Goal: Navigation & Orientation: Understand site structure

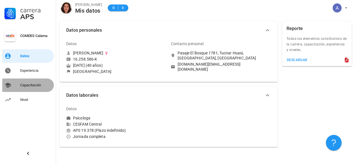
click at [15, 85] on link "Capacitación" at bounding box center [28, 85] width 52 height 13
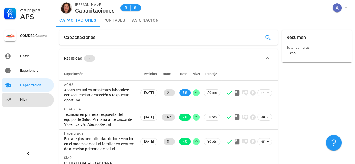
click at [26, 98] on div "Nivel" at bounding box center [35, 100] width 31 height 4
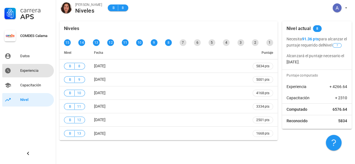
click at [35, 67] on div "Experiencia" at bounding box center [35, 70] width 31 height 9
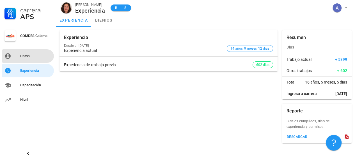
click at [24, 58] on div "Datos" at bounding box center [35, 56] width 31 height 4
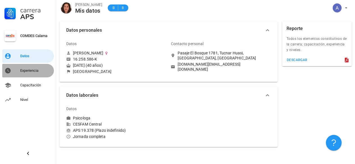
click at [24, 70] on div "Experiencia" at bounding box center [35, 71] width 31 height 4
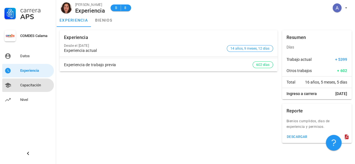
click at [32, 85] on div "Capacitación" at bounding box center [35, 85] width 31 height 4
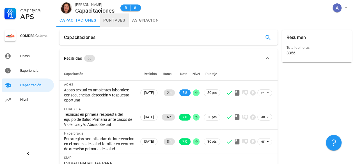
click at [120, 18] on link "puntajes" at bounding box center [114, 19] width 29 height 13
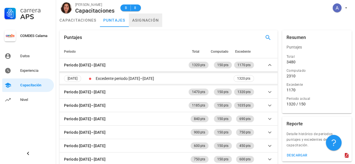
click at [136, 20] on link "asignación" at bounding box center [146, 19] width 34 height 13
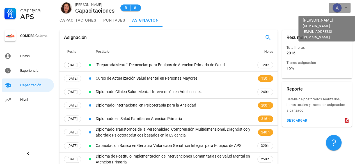
click at [347, 4] on span "button" at bounding box center [339, 7] width 17 height 9
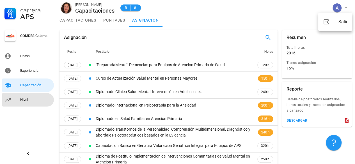
click at [28, 102] on div "Nivel" at bounding box center [35, 100] width 31 height 4
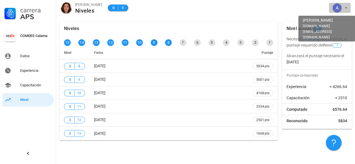
click at [344, 8] on span "button" at bounding box center [339, 7] width 17 height 9
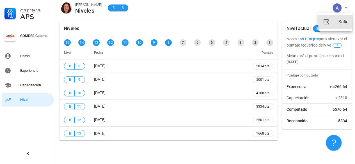
click at [339, 19] on div "Salir" at bounding box center [343, 21] width 9 height 11
